Goal: Task Accomplishment & Management: Manage account settings

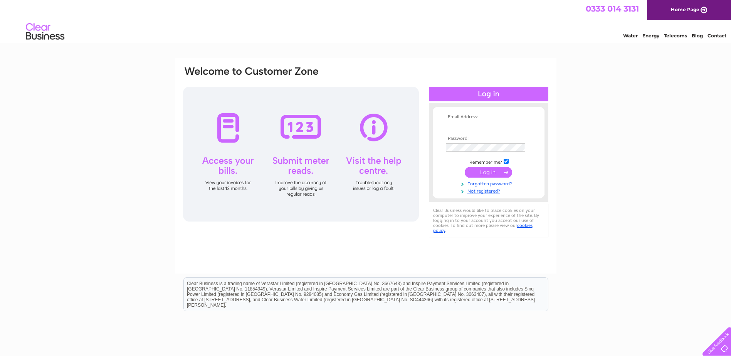
type input "[EMAIL_ADDRESS][PERSON_NAME][DOMAIN_NAME]"
click at [496, 173] on input "submit" at bounding box center [488, 172] width 47 height 11
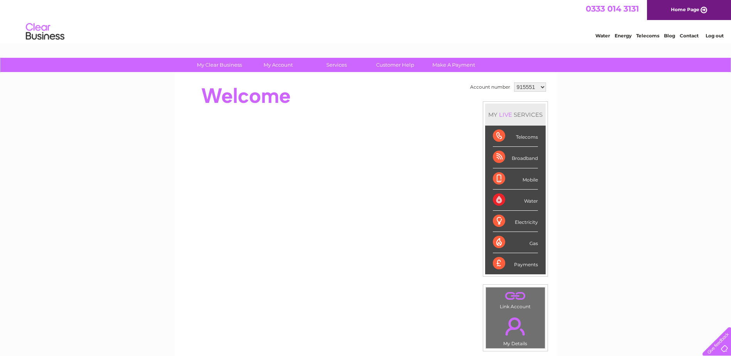
click at [538, 88] on select "915551 915554 944658 995256 996354 1089494 1108011 1142226 1142232 1142243 1142…" at bounding box center [530, 86] width 32 height 9
select select "944658"
click at [514, 82] on select "915551 915554 944658 995256 996354 1089494 1108011 1142226 1142232 1142243 1142…" at bounding box center [530, 86] width 32 height 9
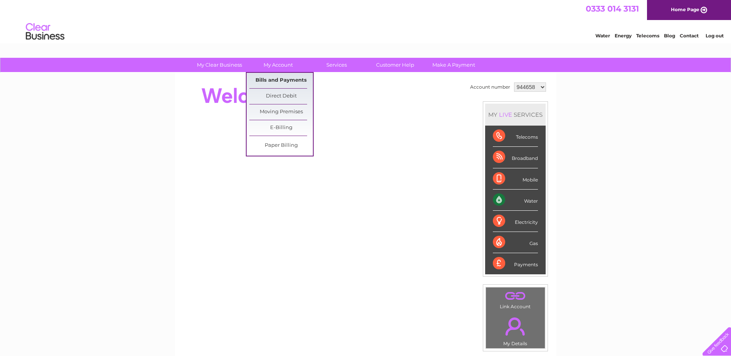
click at [277, 75] on link "Bills and Payments" at bounding box center [281, 80] width 64 height 15
click at [277, 82] on link "Bills and Payments" at bounding box center [281, 80] width 64 height 15
click at [261, 78] on link "Bills and Payments" at bounding box center [281, 80] width 64 height 15
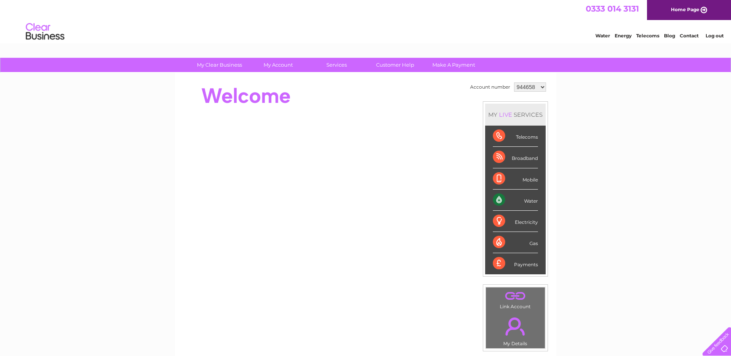
click at [329, 106] on div at bounding box center [322, 96] width 280 height 31
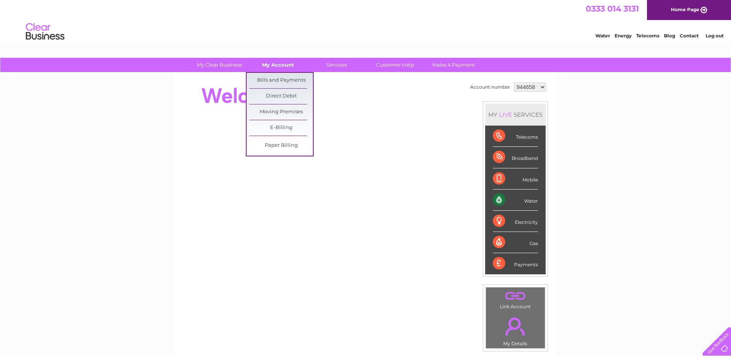
click at [284, 64] on link "My Account" at bounding box center [278, 65] width 64 height 14
click at [280, 81] on link "Bills and Payments" at bounding box center [281, 80] width 64 height 15
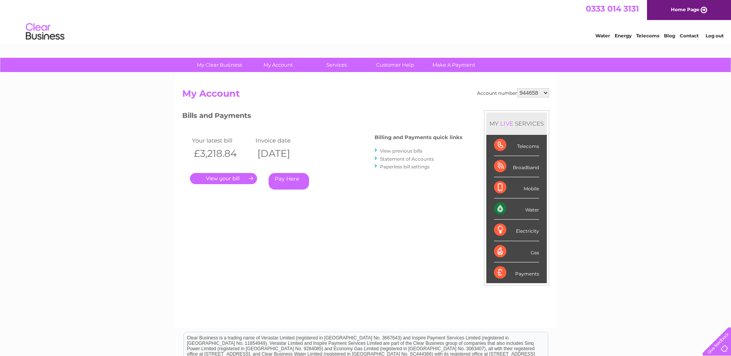
click at [243, 178] on link "." at bounding box center [223, 178] width 67 height 11
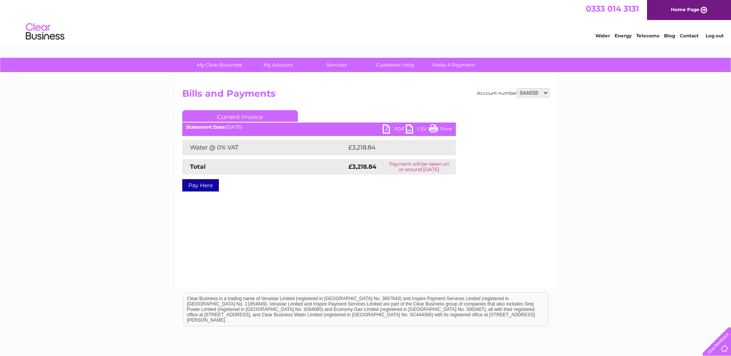
click at [389, 129] on link "PDF" at bounding box center [393, 129] width 23 height 11
